Goal: Task Accomplishment & Management: Manage account settings

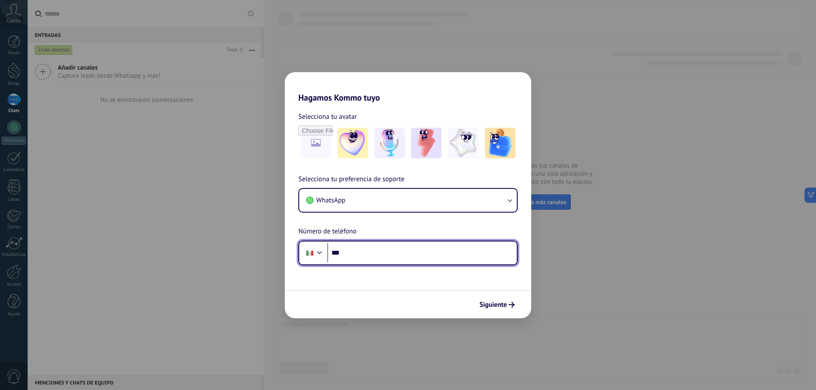
click at [372, 258] on input "***" at bounding box center [421, 253] width 189 height 20
drag, startPoint x: 372, startPoint y: 258, endPoint x: 378, endPoint y: 268, distance: 12.3
click at [378, 268] on form "Selecciona tu avatar Selecciona tu preferencia de soporte WhatsApp Número de te…" at bounding box center [408, 211] width 246 height 216
type input "**********"
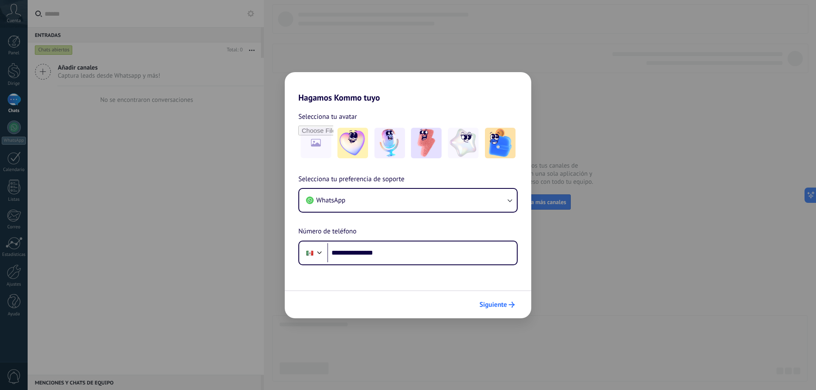
click at [510, 308] on button "Siguiente" at bounding box center [496, 305] width 43 height 14
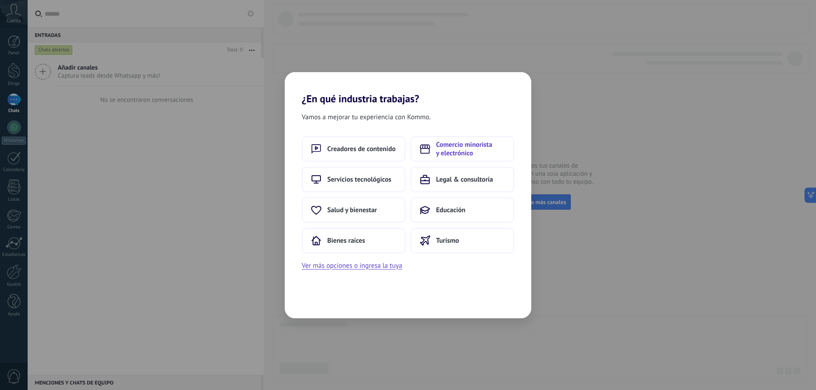
click at [460, 147] on font "Comercio minorista y electrónico" at bounding box center [464, 149] width 56 height 17
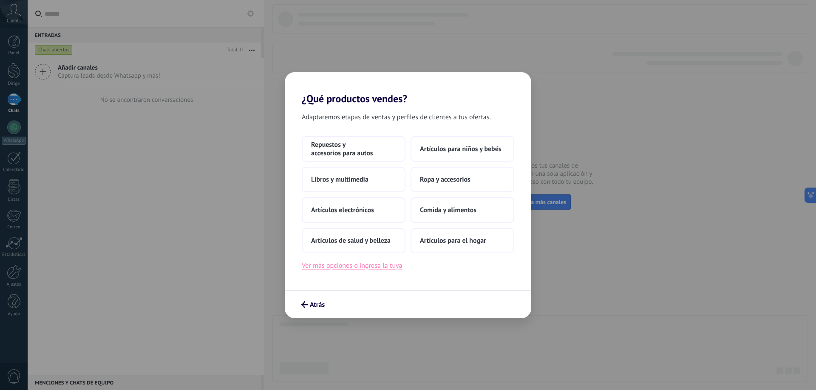
click at [358, 269] on font "Ver más opciones o ingresa la tuya" at bounding box center [352, 266] width 100 height 8
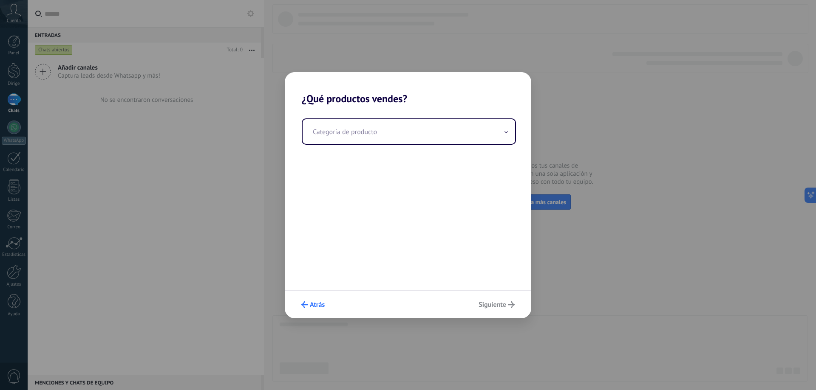
click at [316, 302] on font "Atrás" at bounding box center [317, 305] width 15 height 8
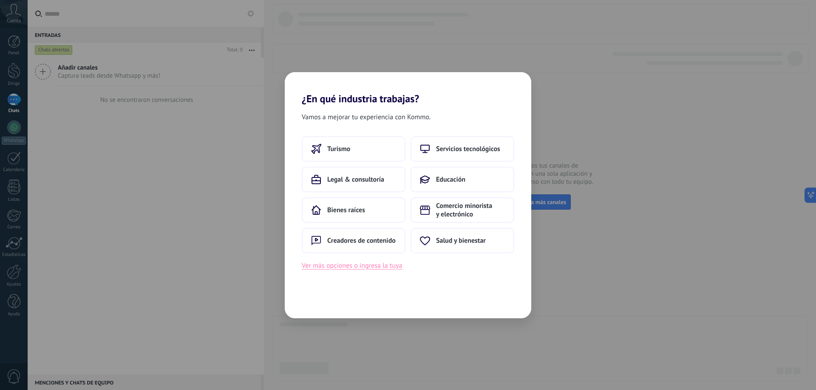
click at [345, 264] on font "Ver más opciones o ingresa la tuya" at bounding box center [352, 266] width 100 height 8
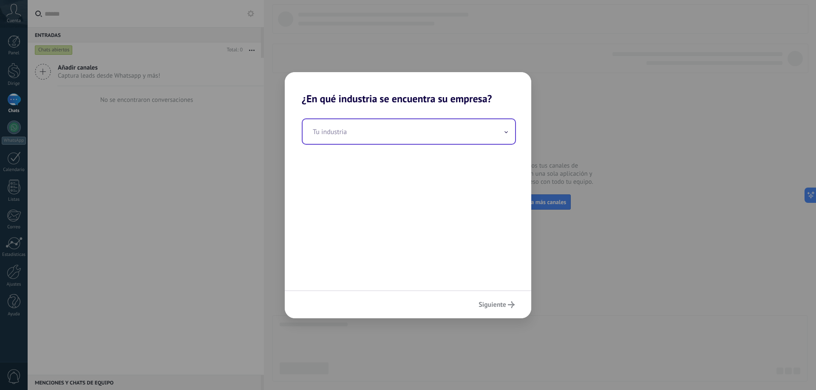
click at [349, 142] on input "text" at bounding box center [408, 131] width 212 height 25
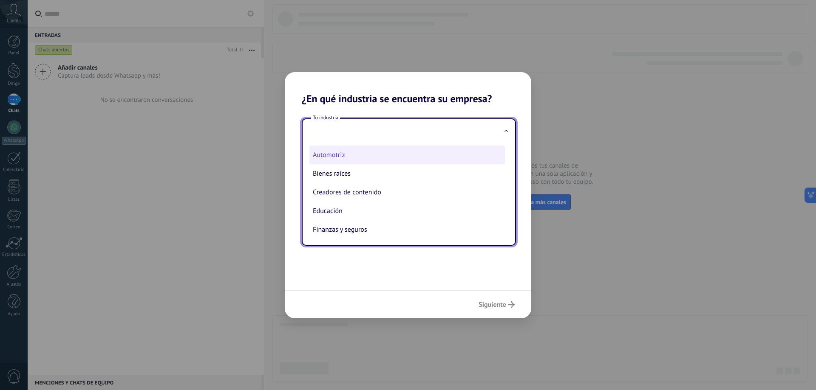
click at [350, 152] on li "Automotriz" at bounding box center [406, 155] width 195 height 19
type input "**********"
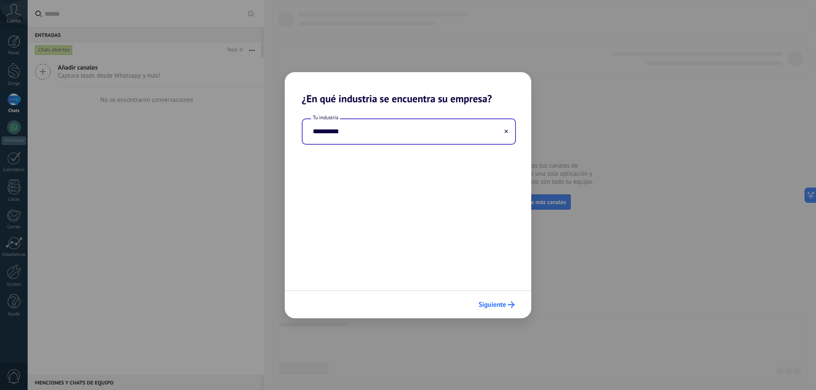
click at [500, 305] on font "Siguiente" at bounding box center [492, 305] width 28 height 8
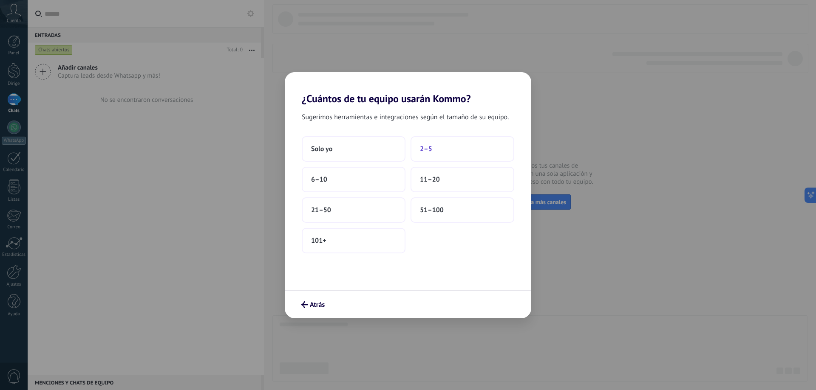
click at [444, 145] on button "2–5" at bounding box center [462, 148] width 104 height 25
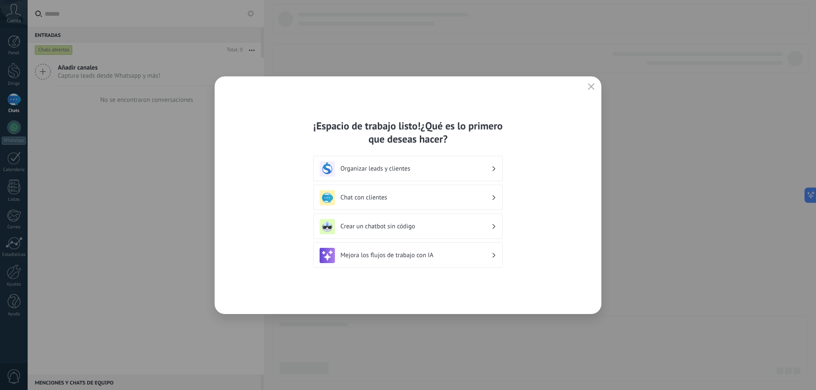
click at [590, 88] on icon "button" at bounding box center [590, 86] width 7 height 7
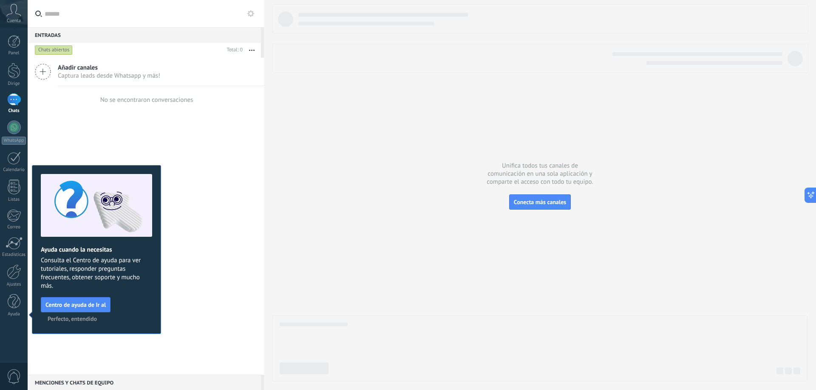
click at [69, 320] on font "Perfecto, entendido" at bounding box center [72, 319] width 49 height 8
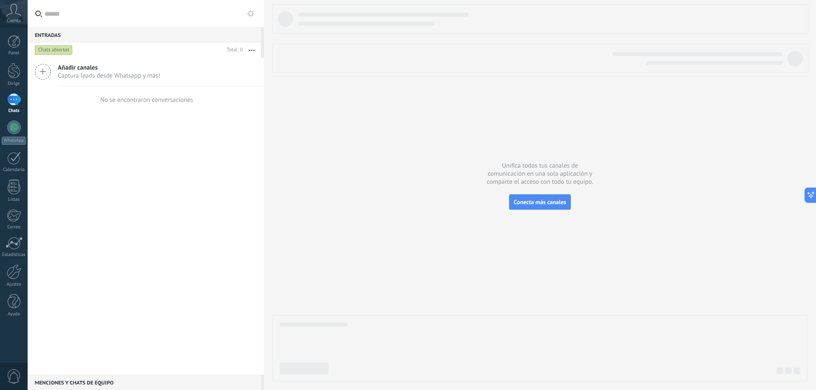
click at [19, 14] on icon at bounding box center [13, 10] width 15 height 13
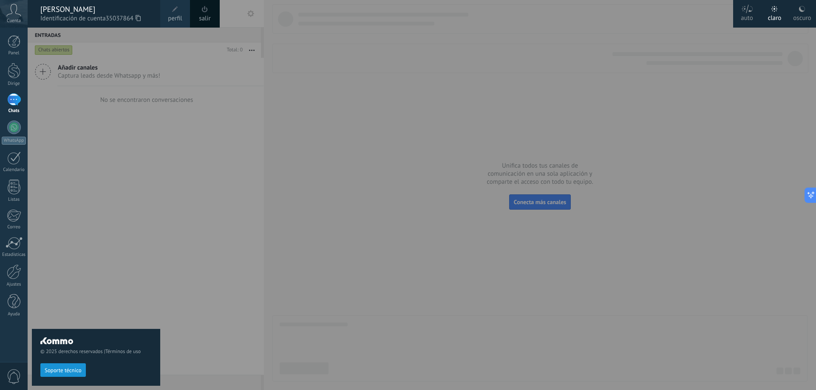
click at [259, 196] on div at bounding box center [436, 195] width 816 height 390
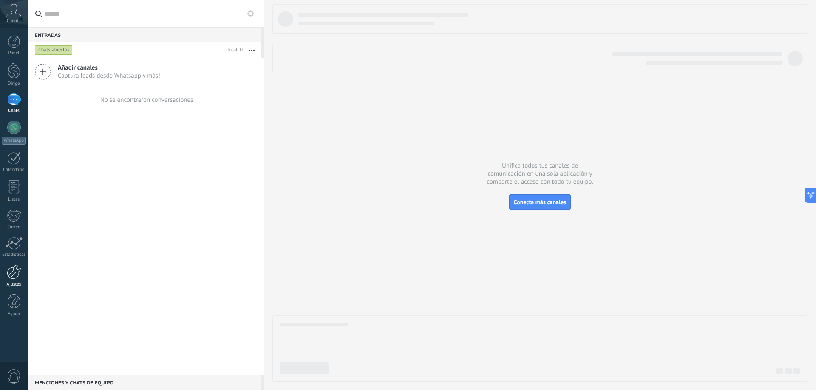
click at [14, 283] on font "Ajustes" at bounding box center [14, 285] width 14 height 6
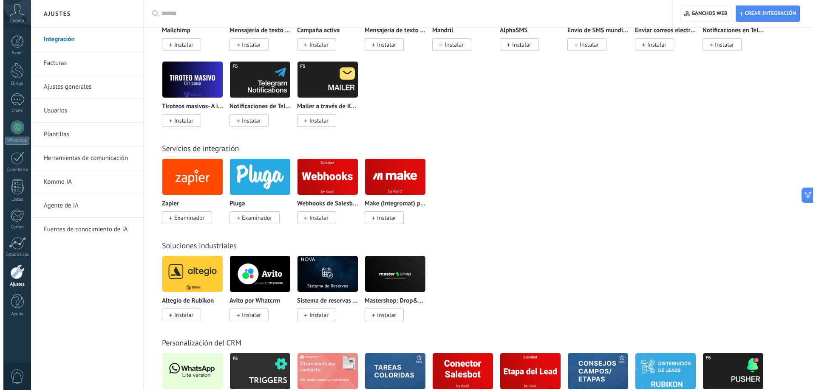
scroll to position [1359, 0]
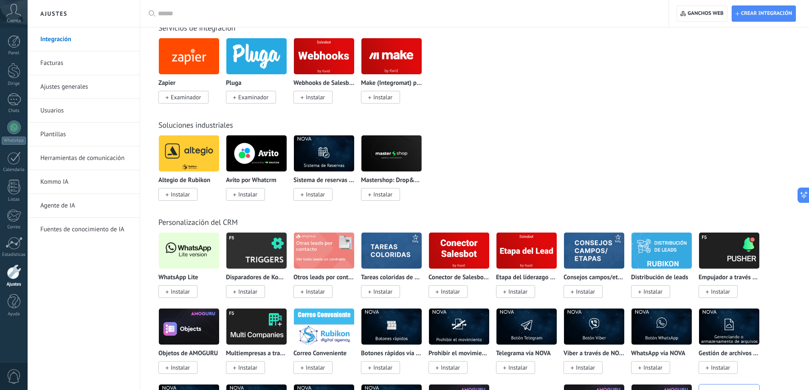
click at [180, 290] on font "Instalar" at bounding box center [180, 292] width 19 height 8
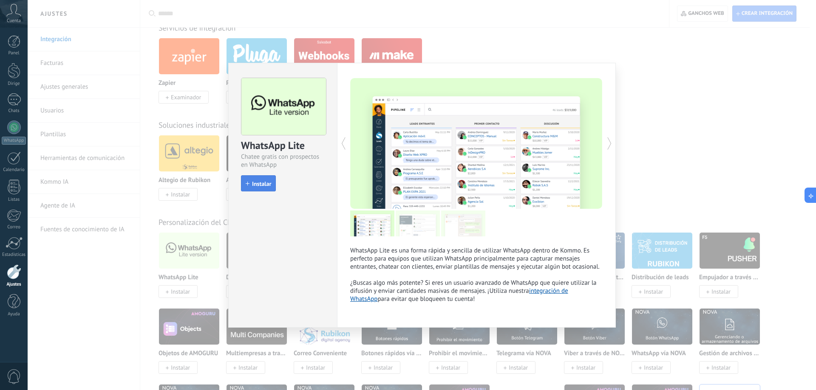
click at [251, 186] on span "Instalar" at bounding box center [258, 184] width 25 height 6
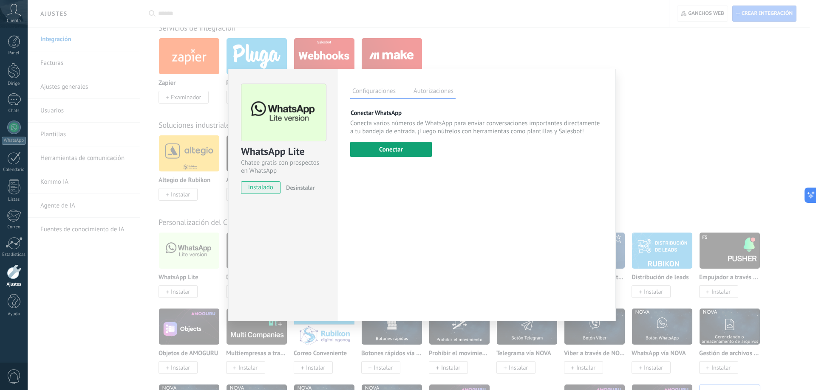
click at [400, 147] on font "Conectar" at bounding box center [391, 150] width 24 height 8
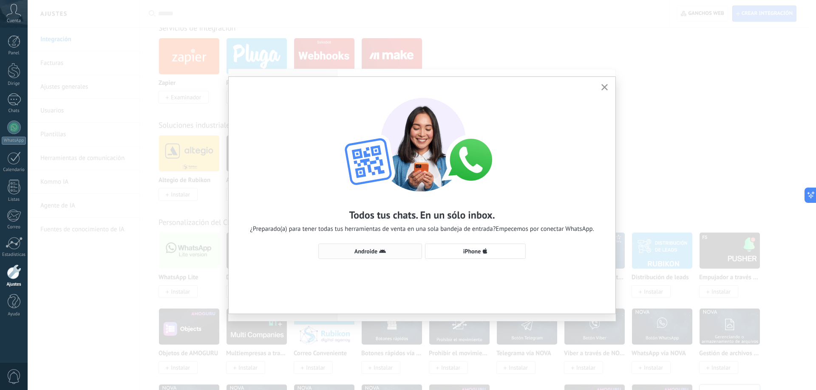
click at [385, 258] on button "Androide" at bounding box center [370, 251] width 104 height 15
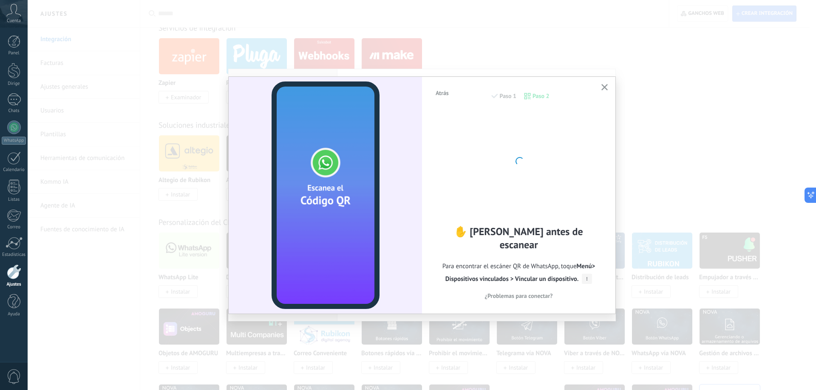
click at [542, 169] on div at bounding box center [518, 160] width 93 height 93
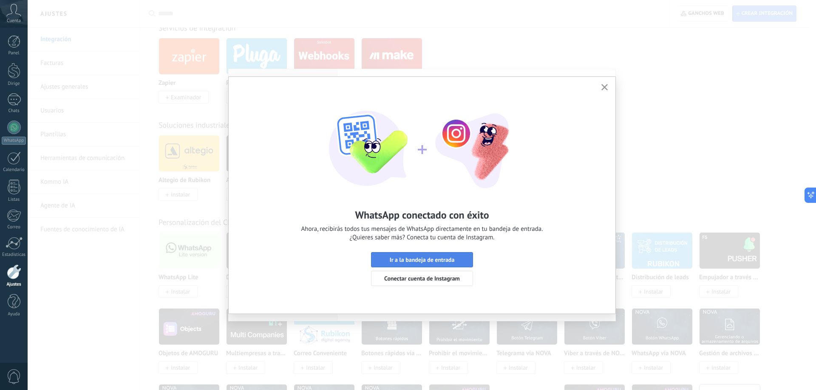
click at [410, 262] on font "Ir a la bandeja de entrada" at bounding box center [422, 260] width 65 height 8
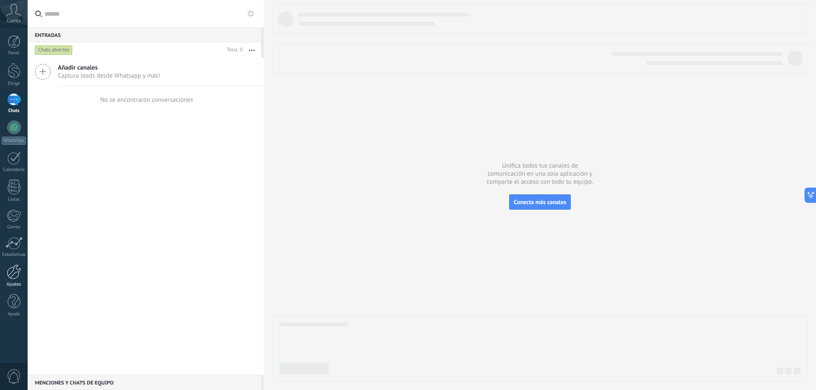
click at [13, 274] on div at bounding box center [14, 272] width 14 height 15
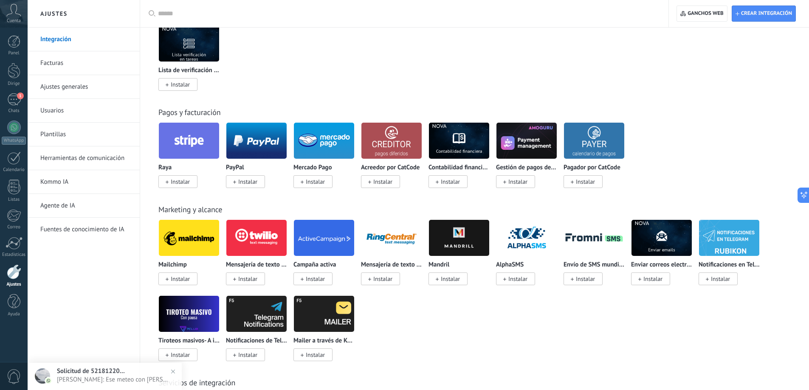
scroll to position [1062, 0]
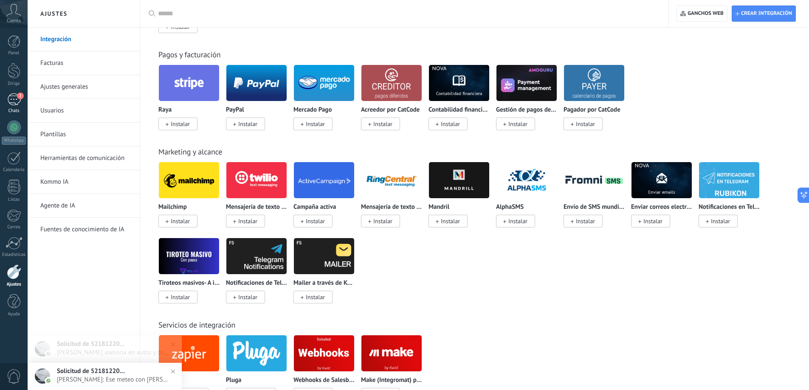
click at [19, 96] on font "2" at bounding box center [20, 96] width 3 height 6
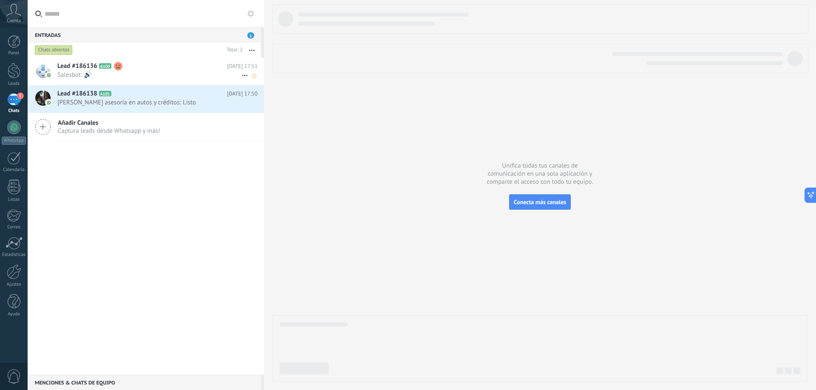
click at [127, 72] on span "Salesbot: 🔊" at bounding box center [149, 75] width 184 height 8
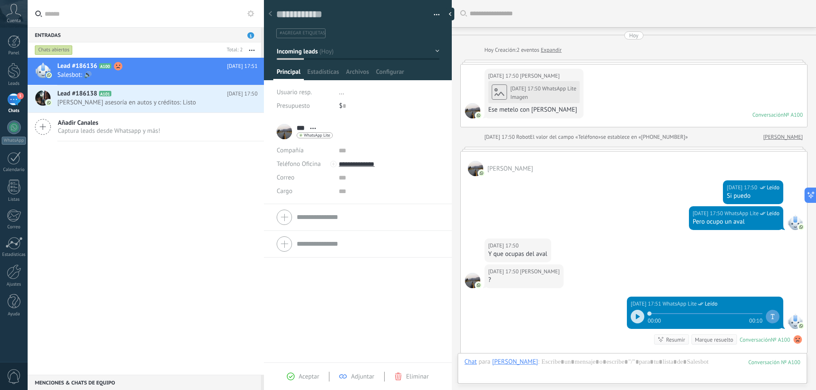
scroll to position [112, 0]
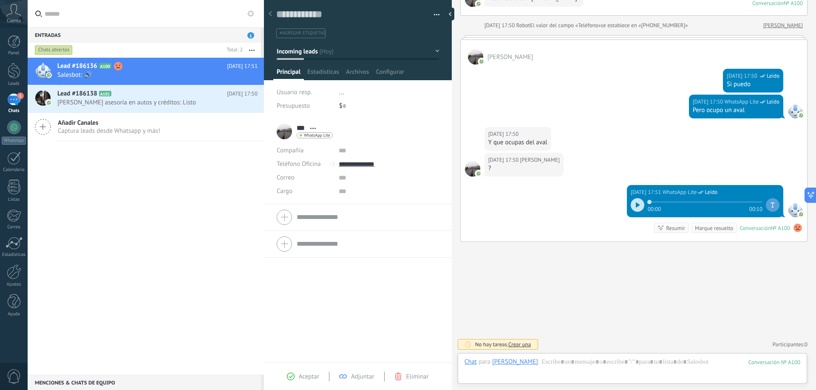
click at [631, 206] on div at bounding box center [637, 205] width 14 height 14
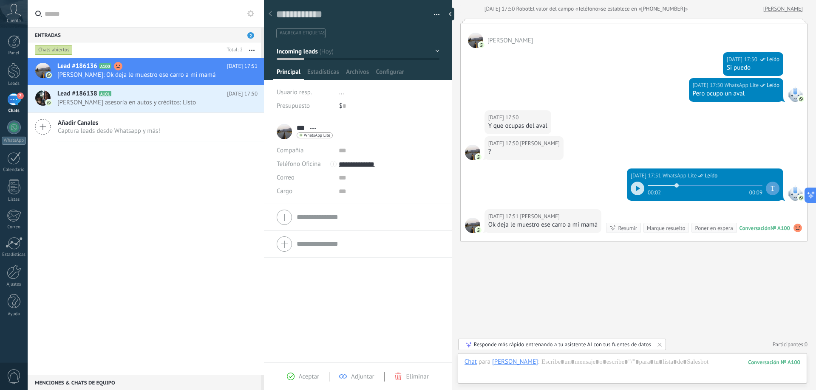
scroll to position [154, 0]
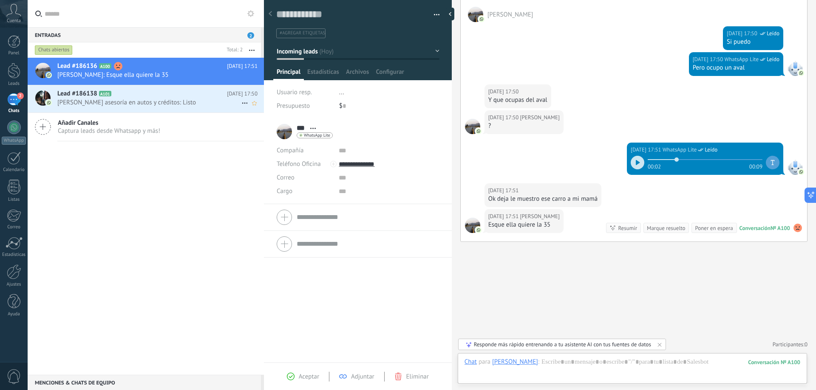
click at [110, 104] on span "Mario Torres asesoría en autos y créditos: Listo" at bounding box center [149, 103] width 184 height 8
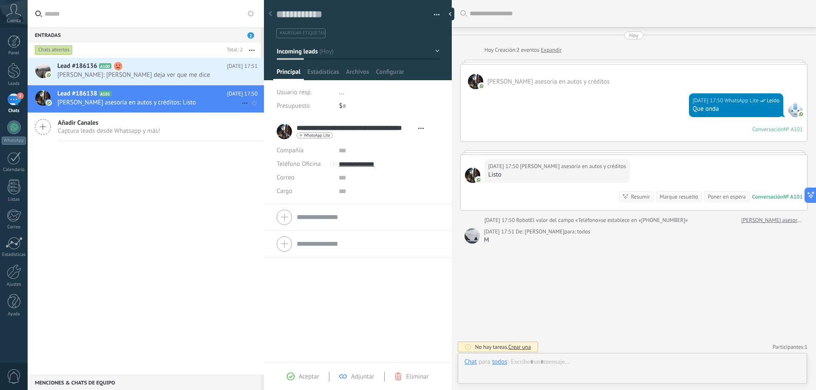
scroll to position [13, 0]
click at [14, 52] on div "Panel" at bounding box center [14, 54] width 25 height 6
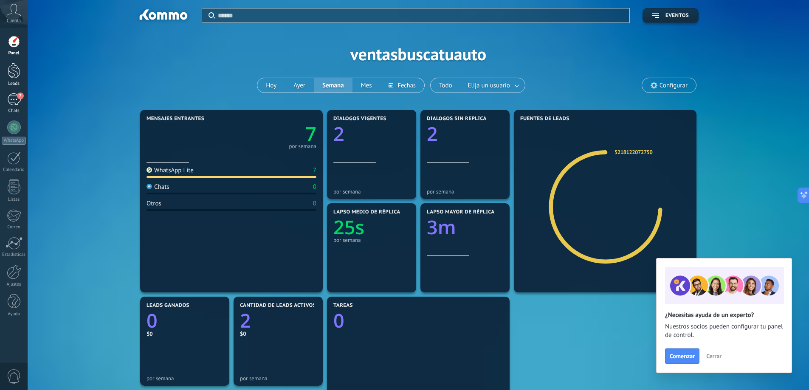
click at [11, 80] on link "Leads" at bounding box center [14, 75] width 28 height 24
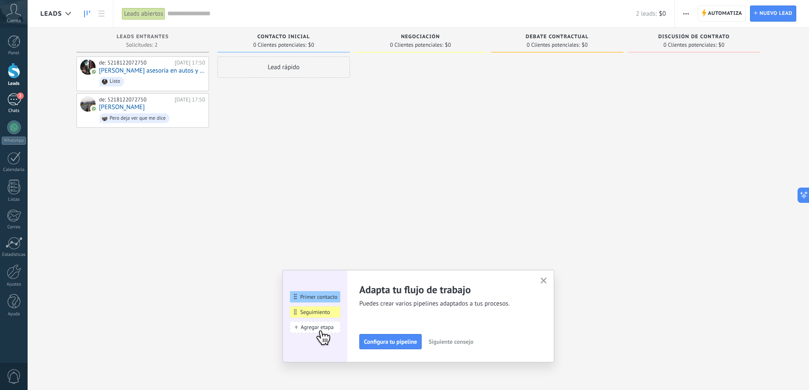
click at [545, 280] on icon "button" at bounding box center [544, 281] width 6 height 6
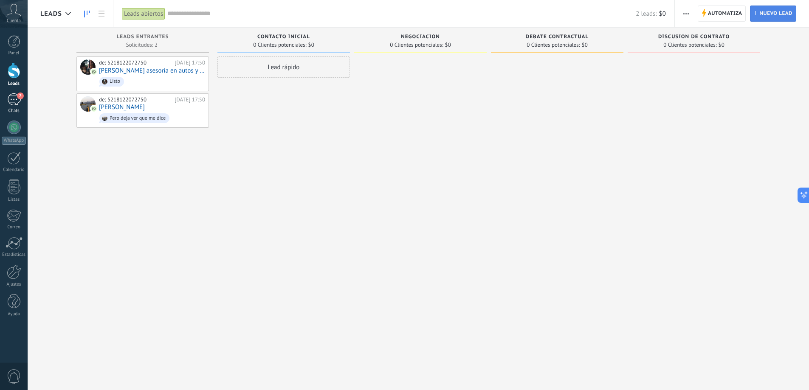
click at [771, 14] on span "Nuevo lead" at bounding box center [775, 13] width 33 height 15
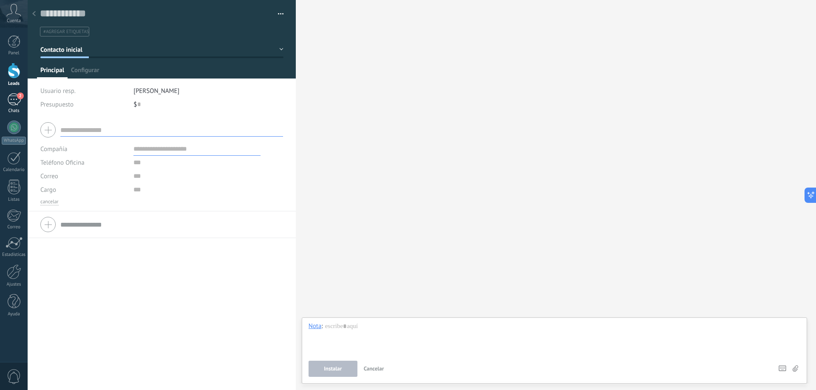
click at [112, 51] on button "Contacto inicial" at bounding box center [161, 49] width 243 height 15
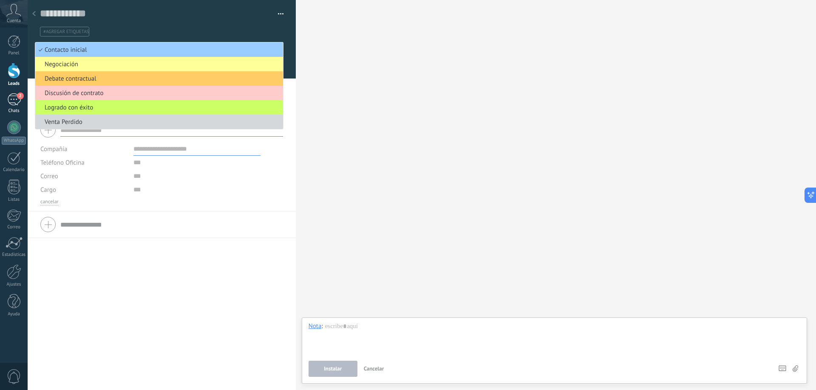
click at [37, 13] on div at bounding box center [34, 14] width 12 height 17
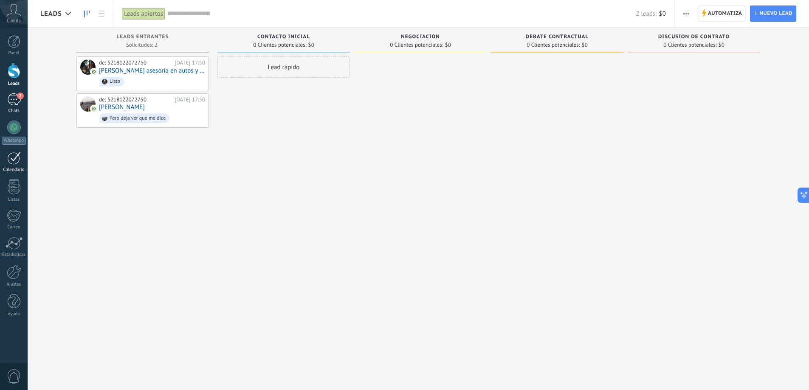
click at [10, 161] on div at bounding box center [14, 158] width 14 height 13
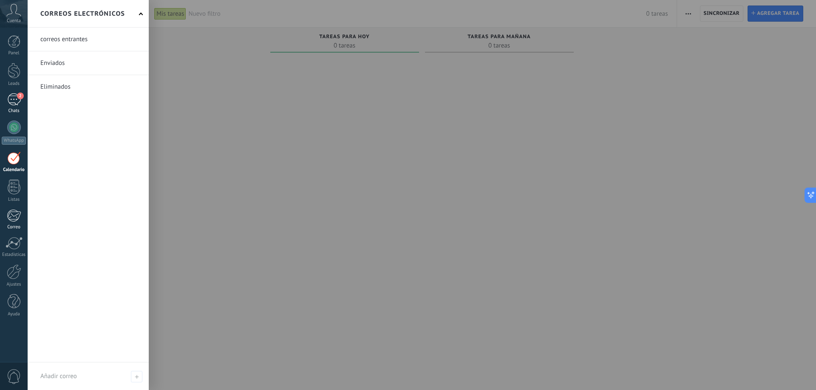
click at [12, 219] on div at bounding box center [14, 215] width 14 height 13
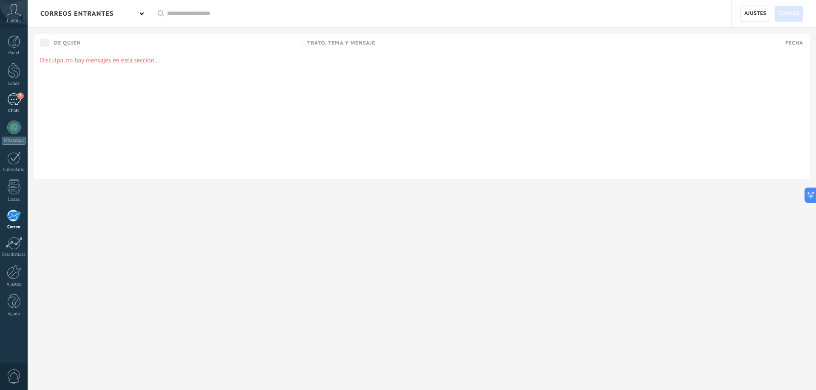
click at [15, 107] on link "2 Chats" at bounding box center [14, 103] width 28 height 20
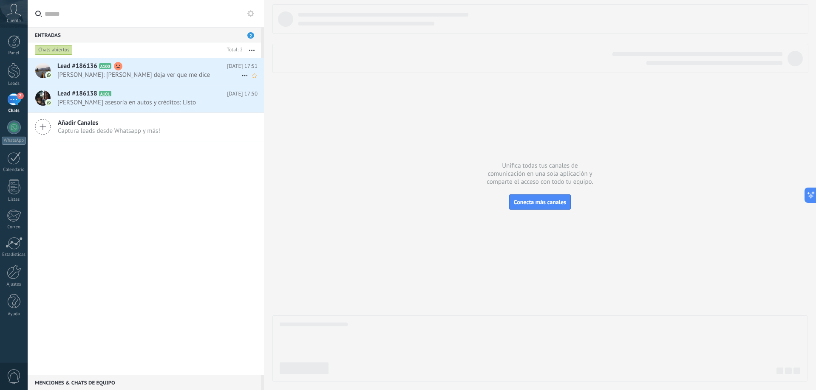
click at [119, 76] on span "Jan: Pero deja ver que me dice" at bounding box center [149, 75] width 184 height 8
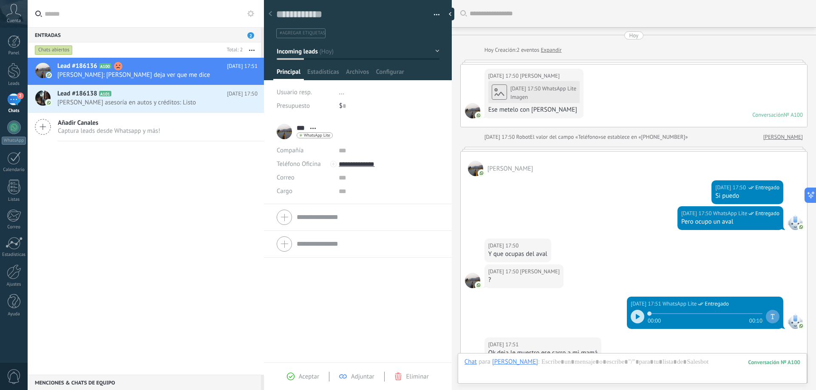
scroll to position [180, 0]
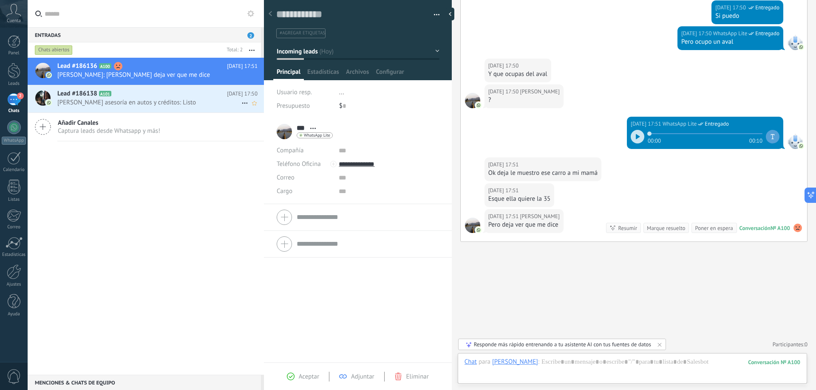
click at [82, 106] on span "Mario Torres asesoría en autos y créditos: Listo" at bounding box center [149, 103] width 184 height 8
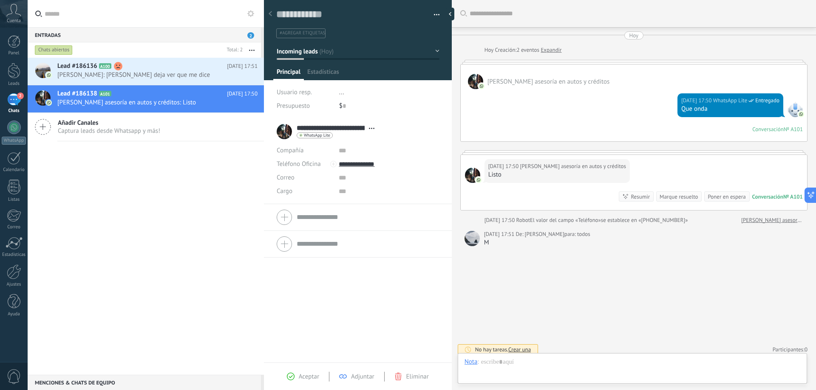
type textarea "**********"
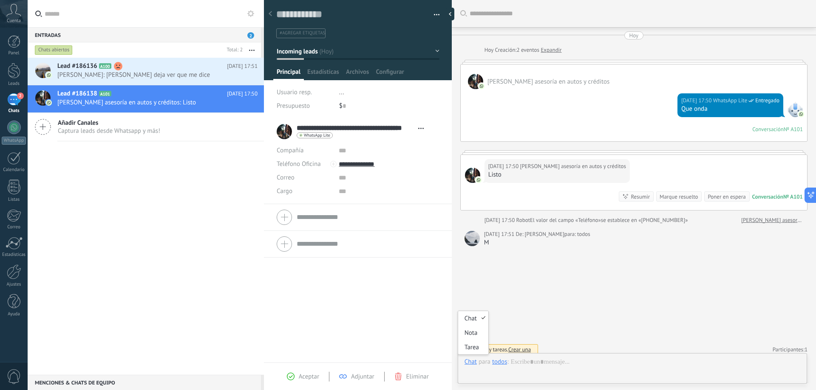
click at [469, 363] on div "Chat" at bounding box center [470, 362] width 12 height 8
click at [476, 346] on div "Tarea" at bounding box center [473, 347] width 30 height 14
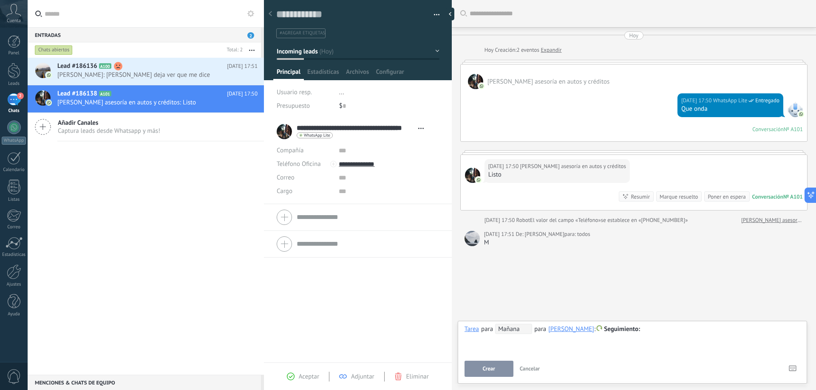
click at [512, 330] on span "Mañana" at bounding box center [513, 329] width 37 height 10
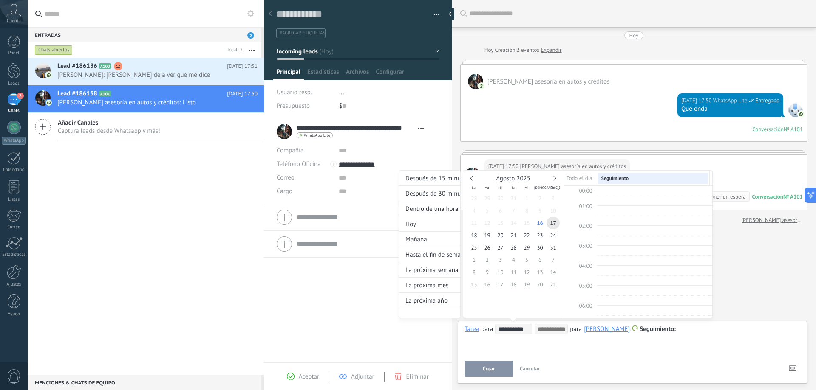
scroll to position [160, 0]
click at [554, 178] on link at bounding box center [553, 178] width 5 height 5
click at [473, 180] on link at bounding box center [472, 178] width 5 height 5
click at [703, 348] on div at bounding box center [408, 195] width 816 height 390
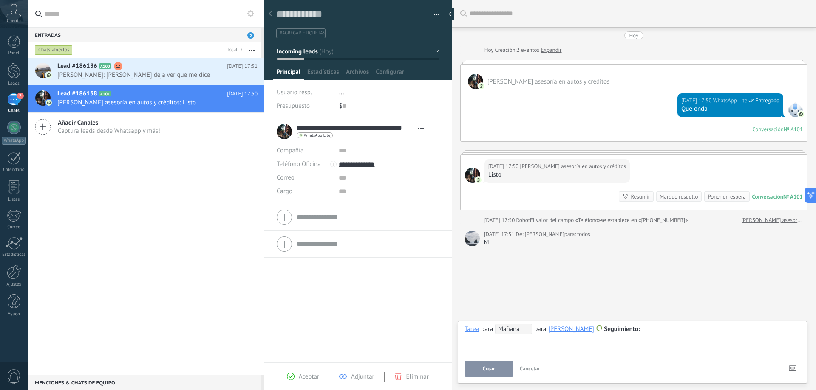
click at [525, 328] on span "Mañana" at bounding box center [513, 329] width 37 height 10
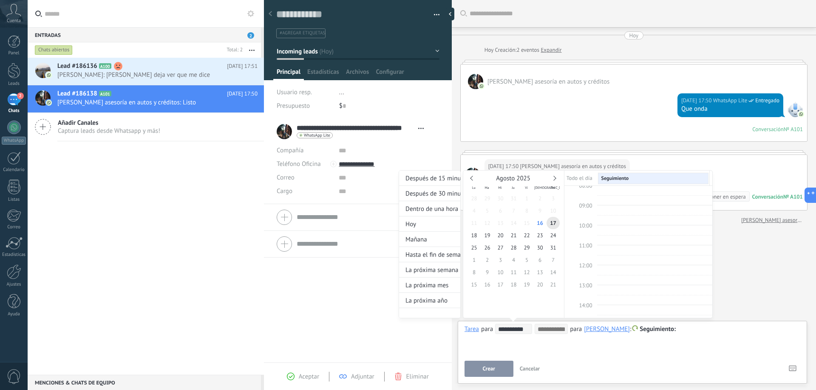
click at [527, 345] on div at bounding box center [408, 195] width 816 height 390
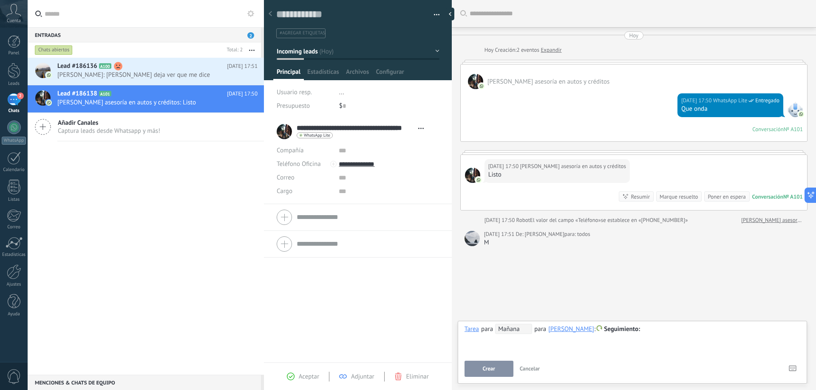
click at [563, 330] on div "[PERSON_NAME]" at bounding box center [571, 329] width 46 height 8
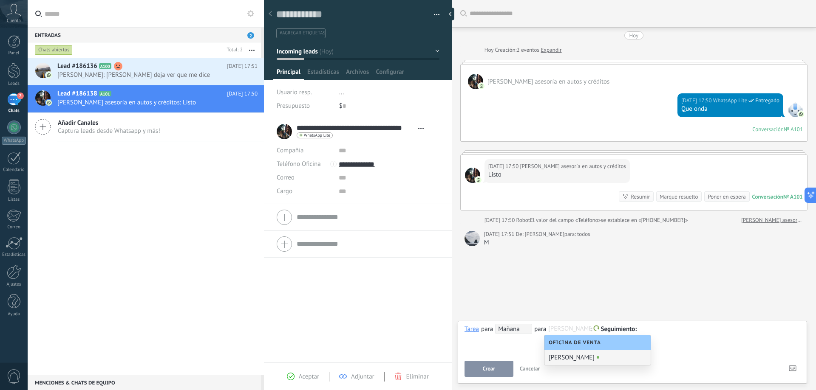
click at [570, 356] on div "[PERSON_NAME]" at bounding box center [597, 357] width 106 height 15
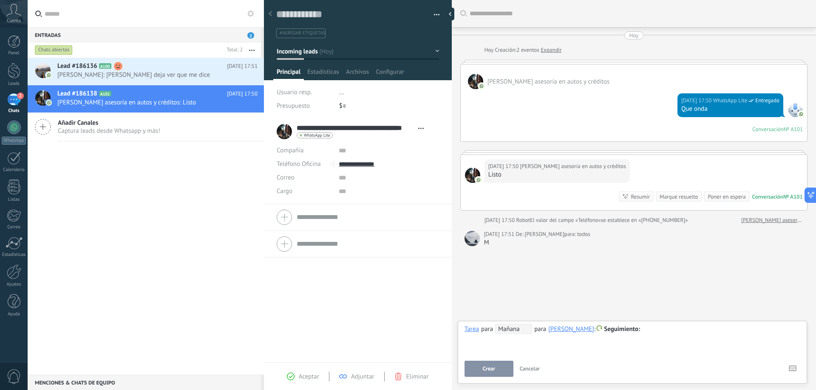
click at [615, 327] on span "Seguimiento" at bounding box center [622, 329] width 36 height 8
click at [694, 345] on div at bounding box center [408, 195] width 816 height 390
click at [693, 345] on div "**********" at bounding box center [632, 339] width 336 height 31
click at [492, 365] on button "Crear" at bounding box center [488, 369] width 49 height 16
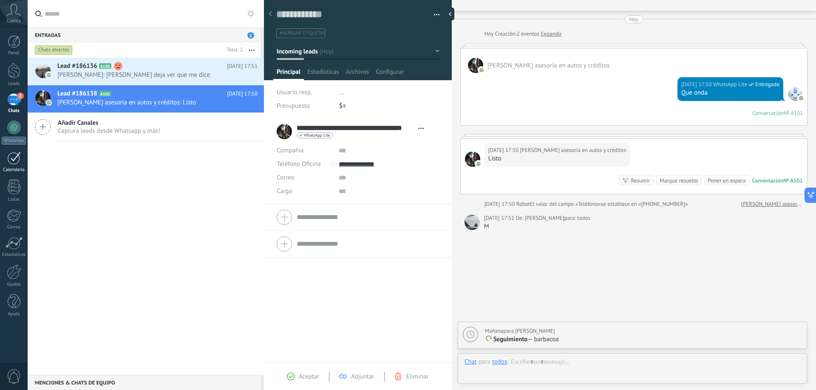
click at [18, 160] on div at bounding box center [14, 158] width 14 height 13
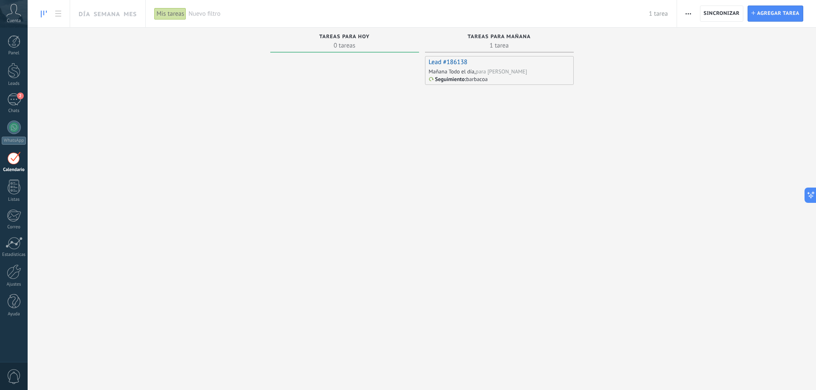
drag, startPoint x: 232, startPoint y: 271, endPoint x: 234, endPoint y: 290, distance: 19.2
click at [234, 290] on div "Tareas completas 0 tareas Tareas caducadas 0 tareas Tareas para hoy 0 tareas Ta…" at bounding box center [422, 199] width 788 height 342
drag, startPoint x: 637, startPoint y: 56, endPoint x: 693, endPoint y: 201, distance: 156.3
click at [693, 201] on div "Tareas completas 0 tareas Tareas caducadas 0 tareas Tareas para hoy 0 tareas Ta…" at bounding box center [422, 199] width 788 height 342
click at [17, 96] on span "2" at bounding box center [20, 96] width 7 height 7
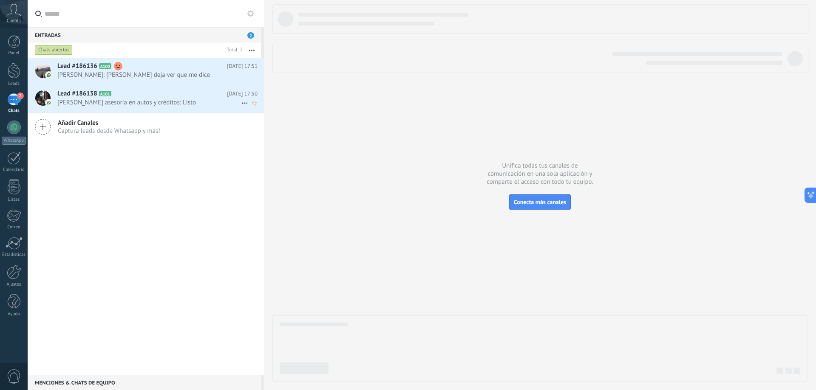
click at [91, 93] on span "Lead #186138" at bounding box center [77, 94] width 40 height 8
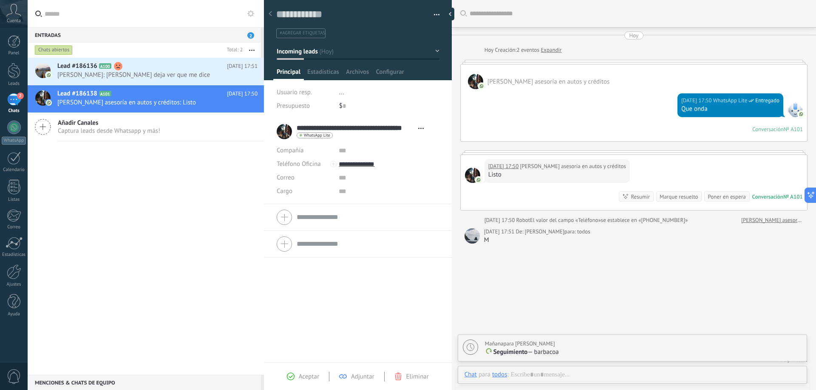
scroll to position [13, 0]
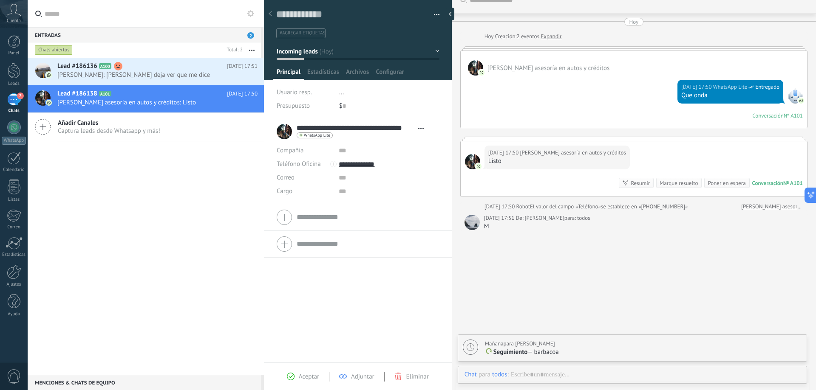
click at [344, 94] on li "..." at bounding box center [389, 93] width 100 height 14
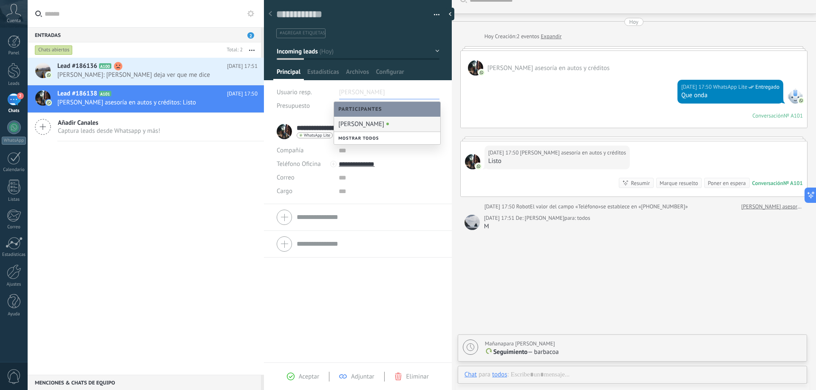
click at [355, 126] on div "[PERSON_NAME]" at bounding box center [387, 124] width 106 height 15
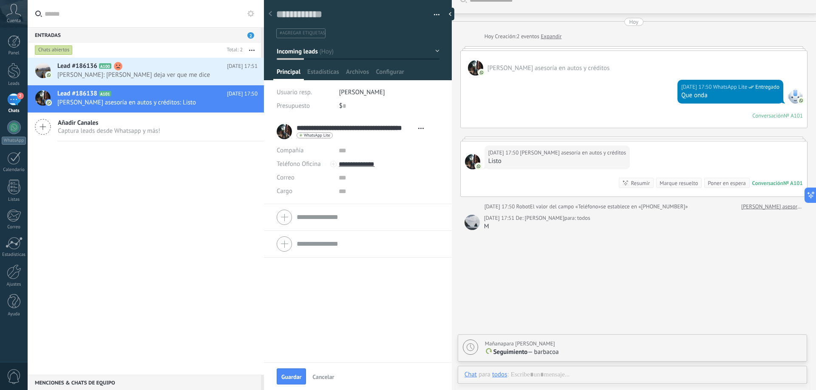
click at [151, 380] on div "Menciones & Chats de equipo 0" at bounding box center [144, 382] width 233 height 15
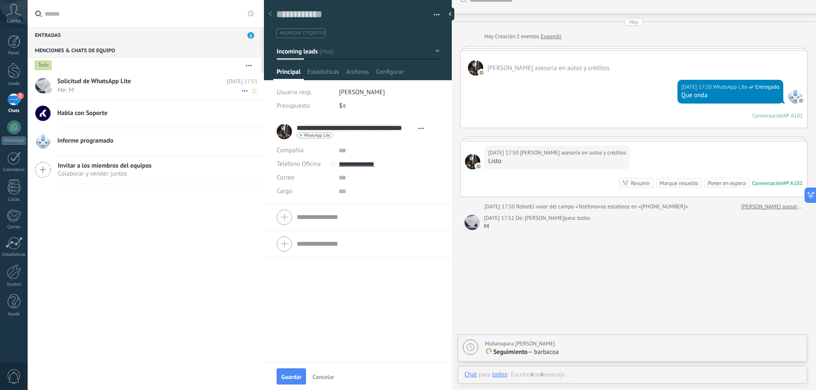
click at [89, 87] on span "Me: M" at bounding box center [149, 90] width 184 height 8
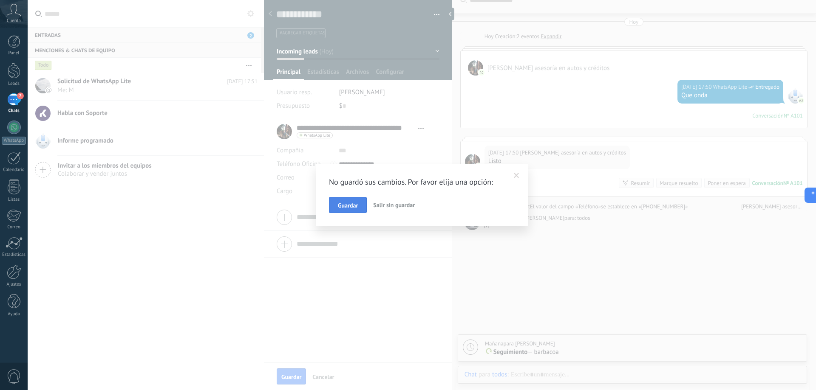
click at [350, 203] on span "Guardar" at bounding box center [348, 206] width 20 height 6
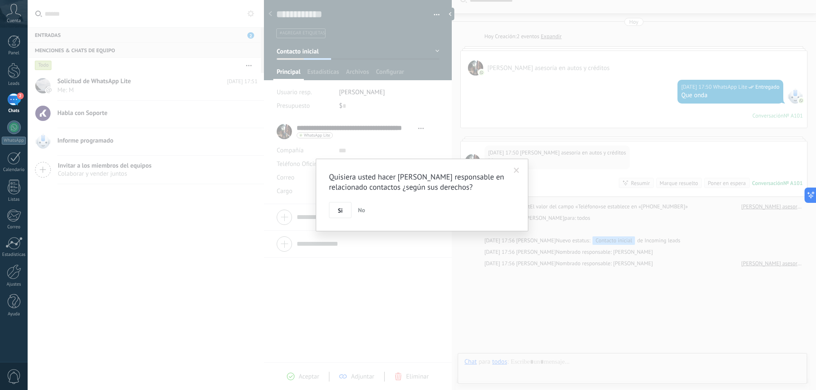
scroll to position [51, 0]
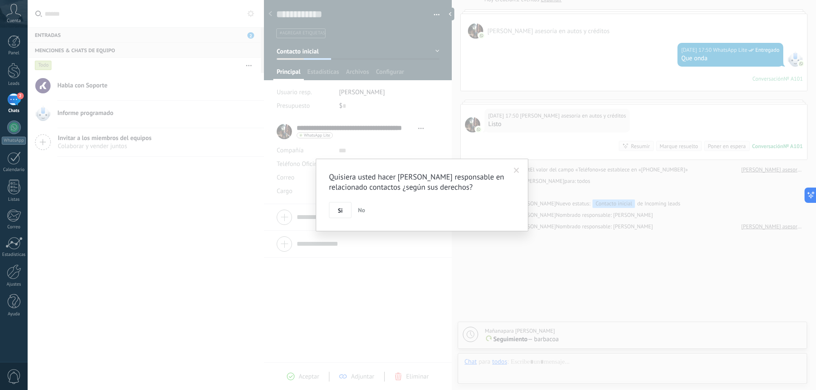
click at [79, 92] on div "Quisiera usted hacer Isaac Mendoza responsable en relacionado contactos ¿según …" at bounding box center [422, 195] width 788 height 390
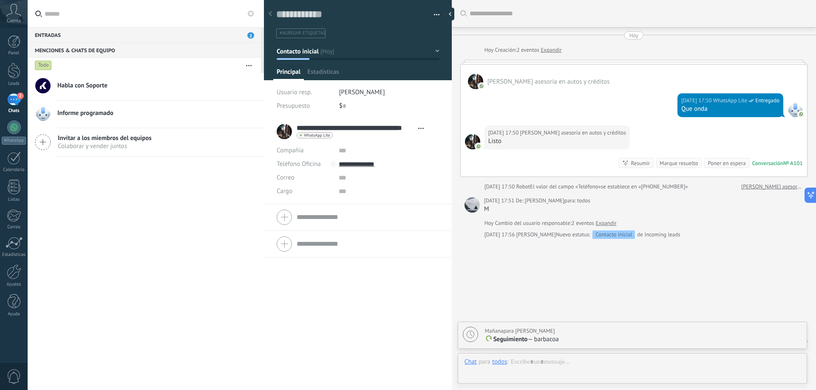
scroll to position [6, 0]
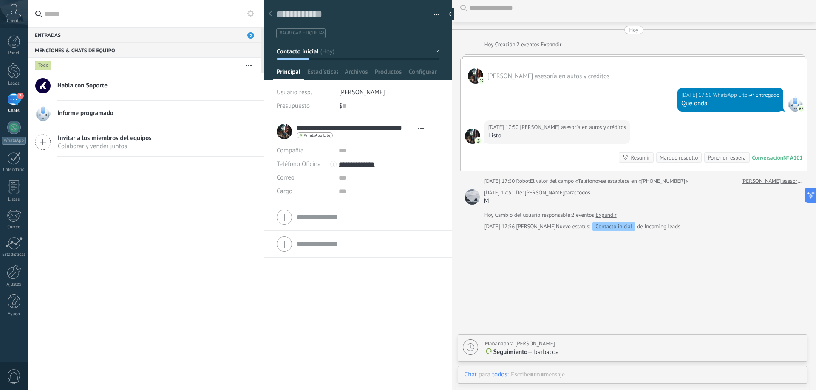
click at [151, 96] on link "Habla con Soporte" at bounding box center [146, 86] width 236 height 27
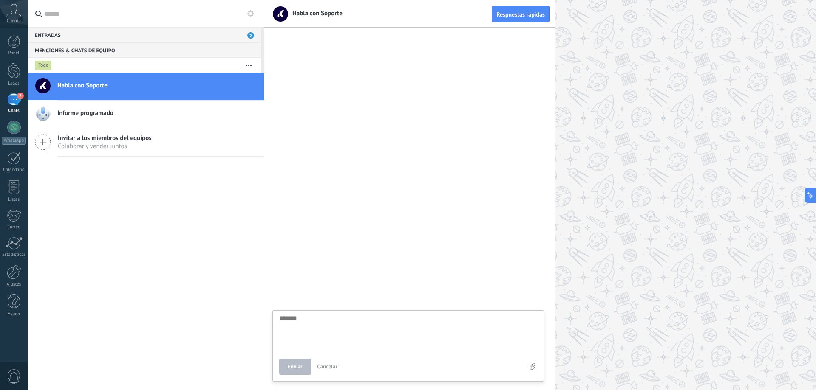
click at [94, 118] on div "Informe programado" at bounding box center [160, 114] width 206 height 19
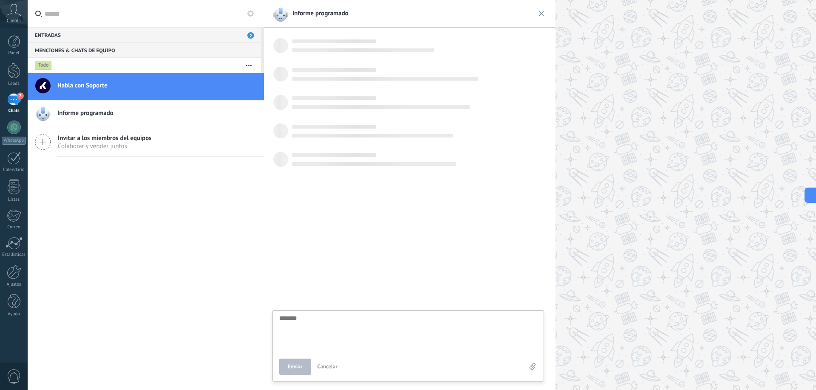
scroll to position [8, 0]
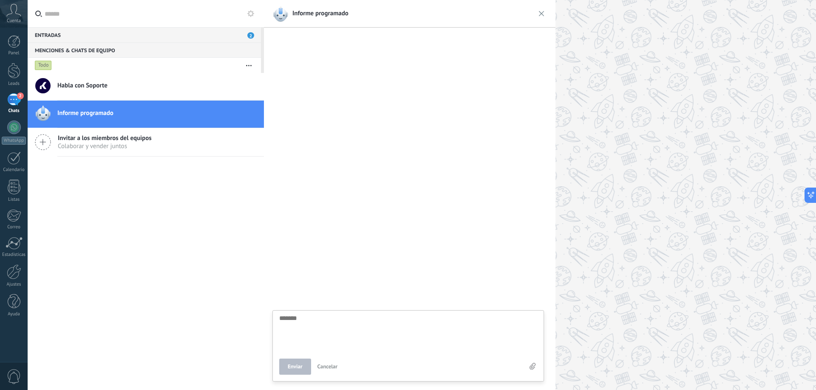
click at [75, 91] on div "Habla con Soporte" at bounding box center [160, 86] width 206 height 19
type textarea "*******"
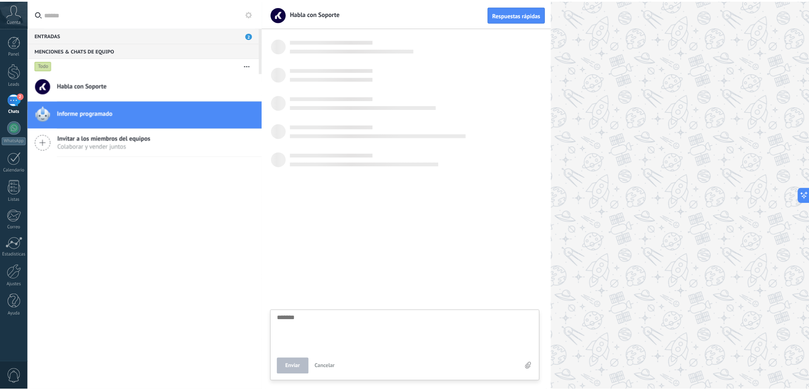
scroll to position [8, 0]
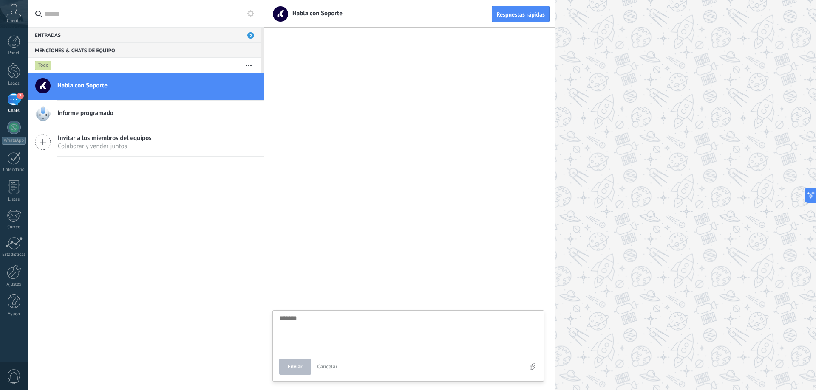
click at [44, 42] on div "Entradas 2" at bounding box center [144, 34] width 233 height 15
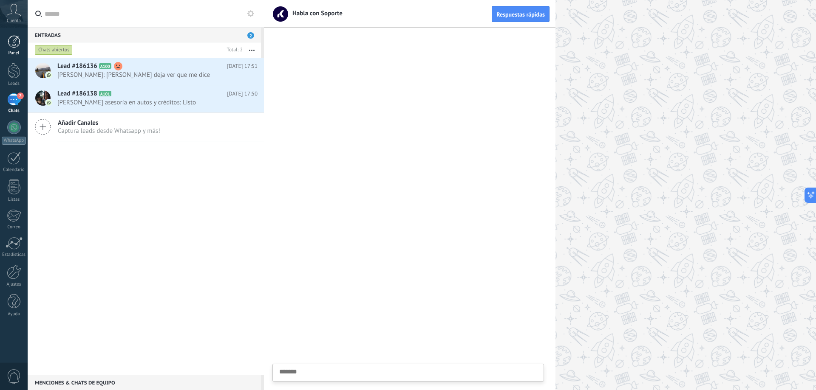
click at [14, 54] on div "Panel" at bounding box center [14, 54] width 25 height 6
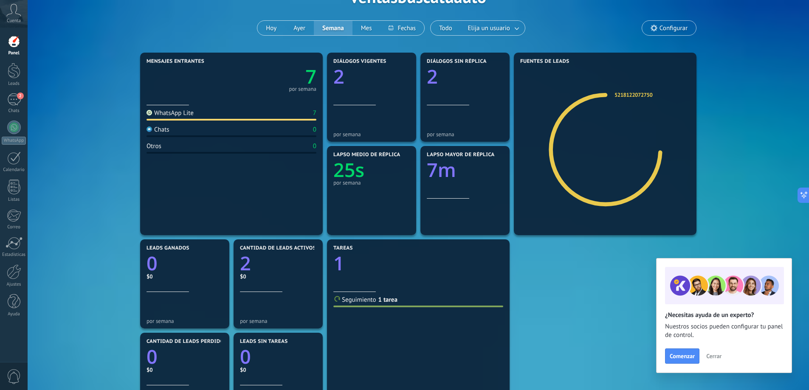
scroll to position [42, 0]
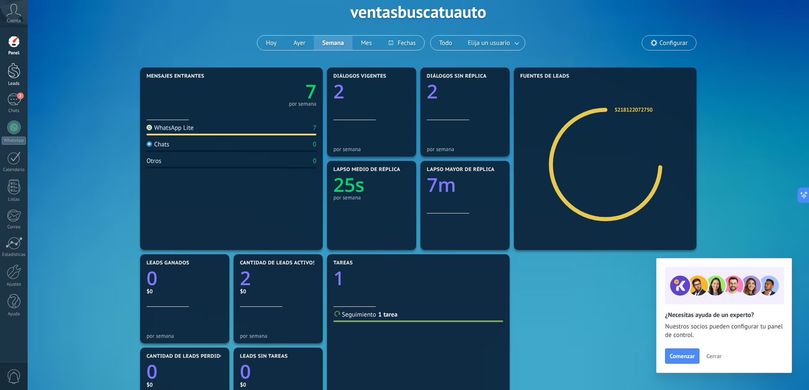
click at [15, 78] on div at bounding box center [14, 71] width 13 height 16
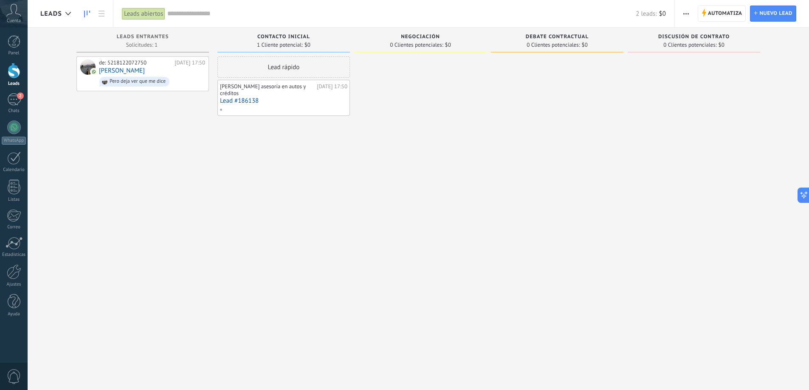
click at [153, 273] on div "de: 5218122072750 Hoy 17:50 Jan Pero deja ver que me dice" at bounding box center [142, 195] width 133 height 279
